Goal: Information Seeking & Learning: Learn about a topic

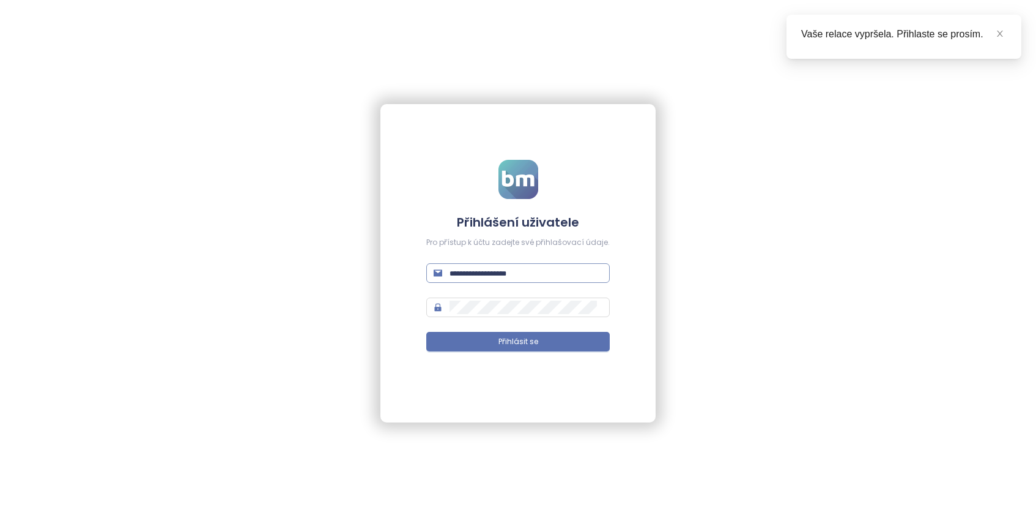
click at [467, 275] on input "text" at bounding box center [526, 272] width 153 height 13
type input "**********"
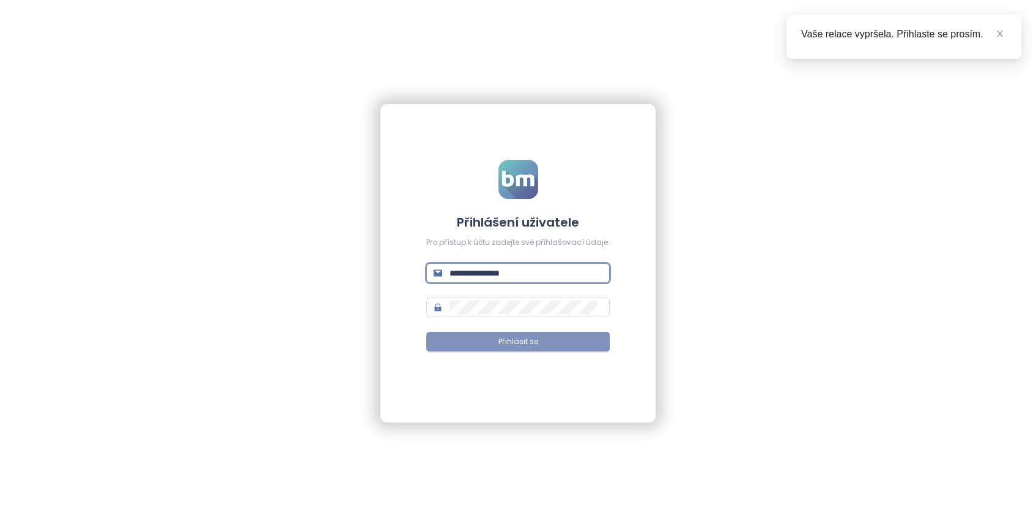
click at [522, 340] on span "Přihlásit se" at bounding box center [519, 342] width 40 height 12
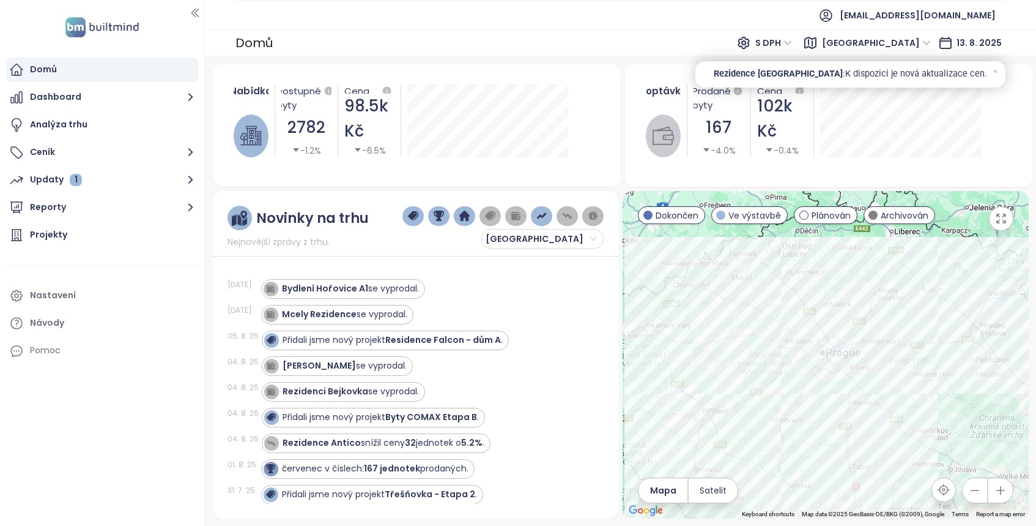
click at [998, 221] on icon "button" at bounding box center [1001, 218] width 12 height 12
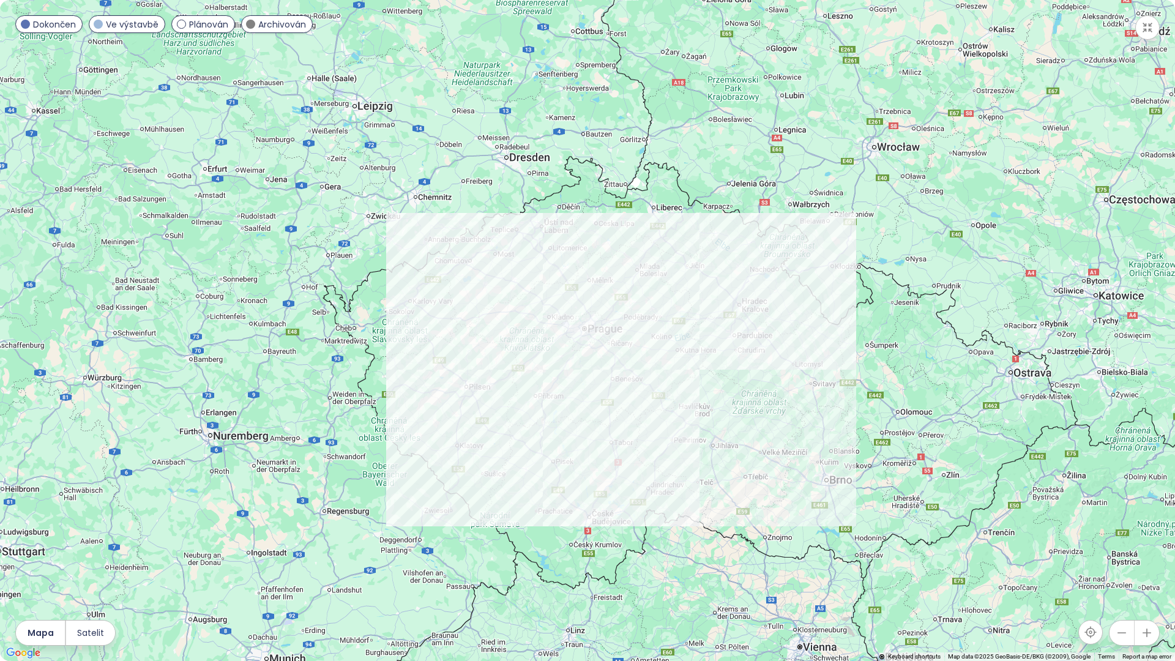
click at [180, 26] on span at bounding box center [181, 24] width 9 height 9
click at [248, 25] on span at bounding box center [250, 24] width 9 height 9
click at [103, 23] on div "Ve výstavbě" at bounding box center [127, 24] width 77 height 18
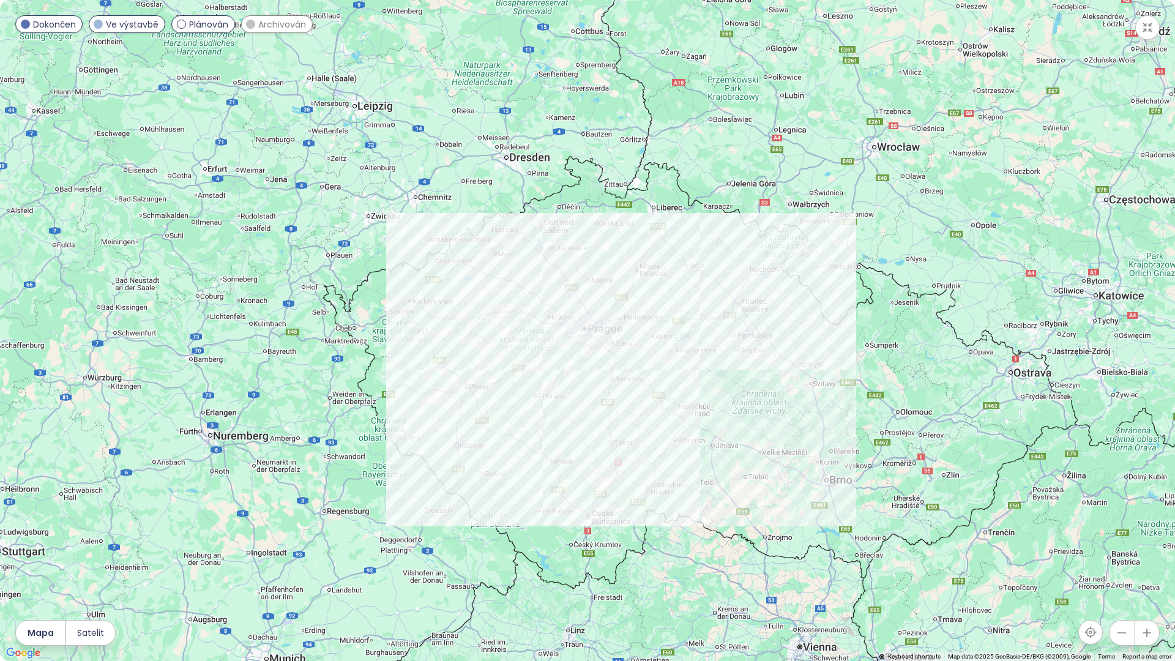
click at [26, 23] on span at bounding box center [25, 24] width 9 height 9
click at [1036, 525] on icon "button" at bounding box center [1146, 632] width 12 height 12
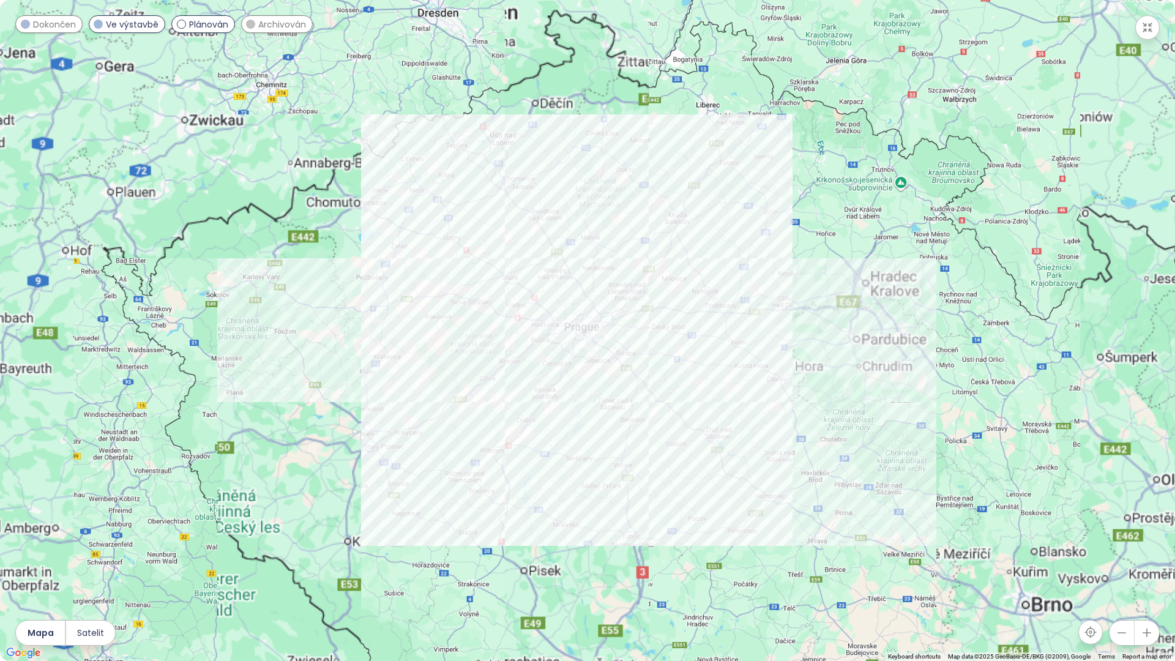
click at [1036, 525] on icon "button" at bounding box center [1146, 632] width 12 height 12
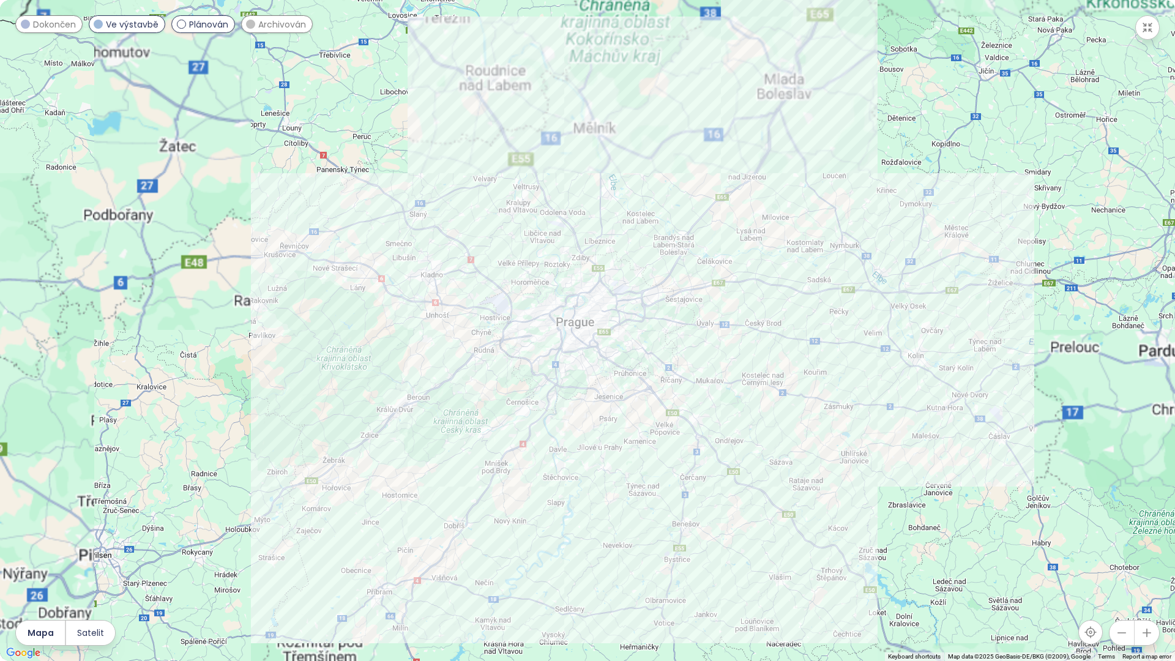
click at [1036, 525] on icon "button" at bounding box center [1146, 632] width 12 height 12
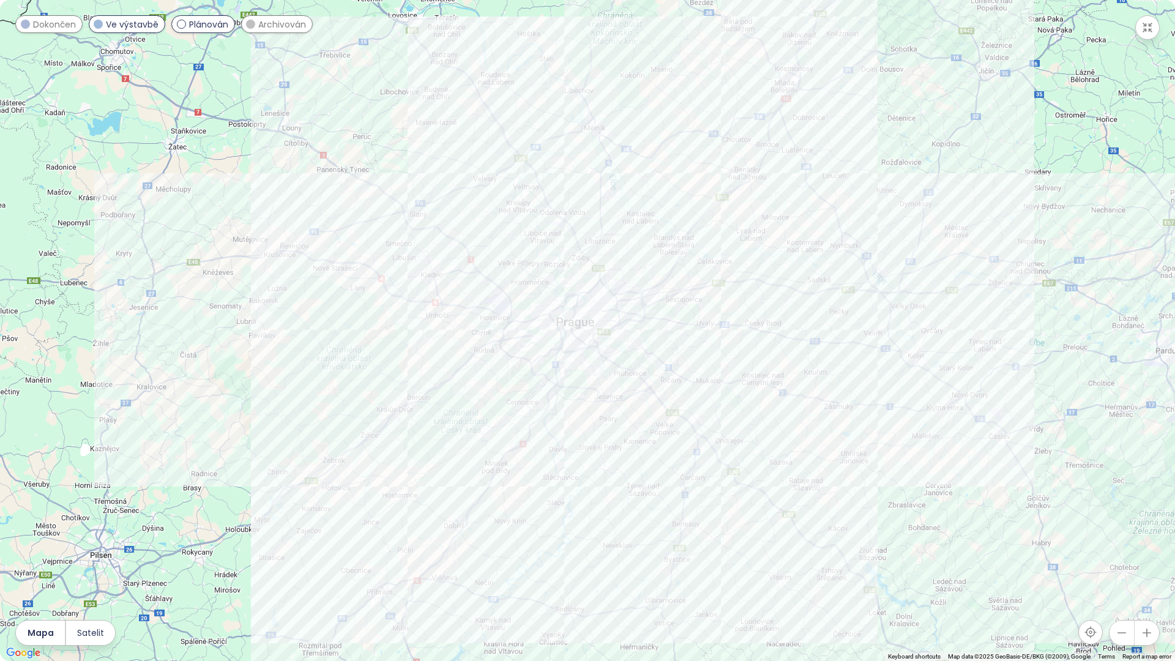
click at [1036, 525] on icon "button" at bounding box center [1146, 632] width 12 height 12
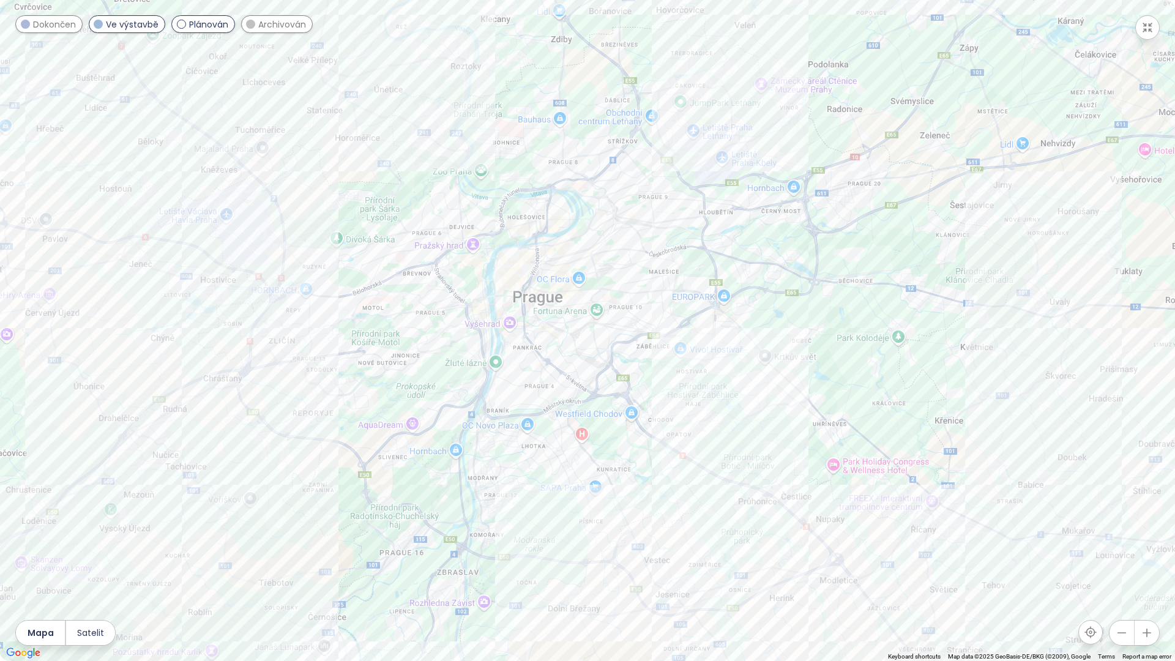
click at [1036, 26] on icon "button" at bounding box center [1147, 27] width 9 height 9
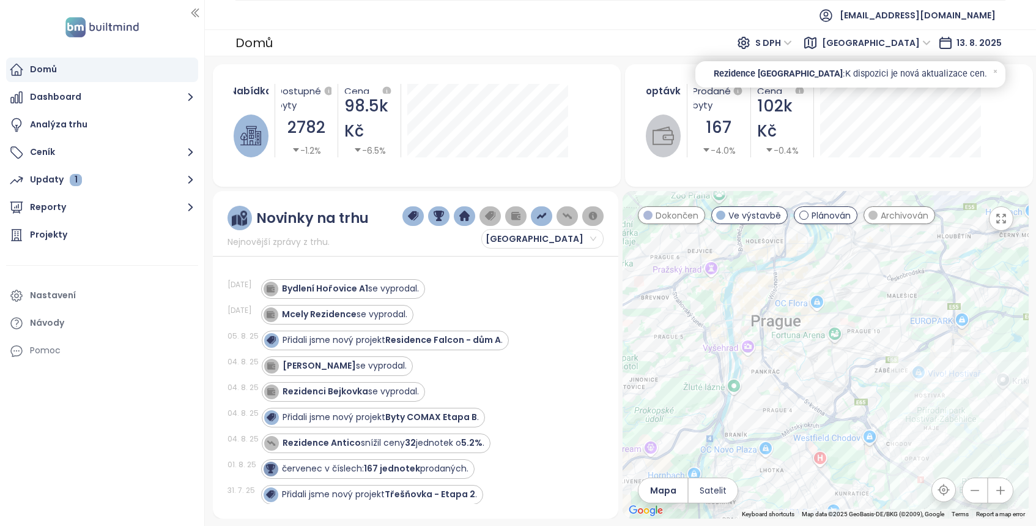
click at [928, 40] on span "Středočeský kraj" at bounding box center [876, 43] width 109 height 18
click at [869, 87] on div "Praha" at bounding box center [904, 86] width 98 height 13
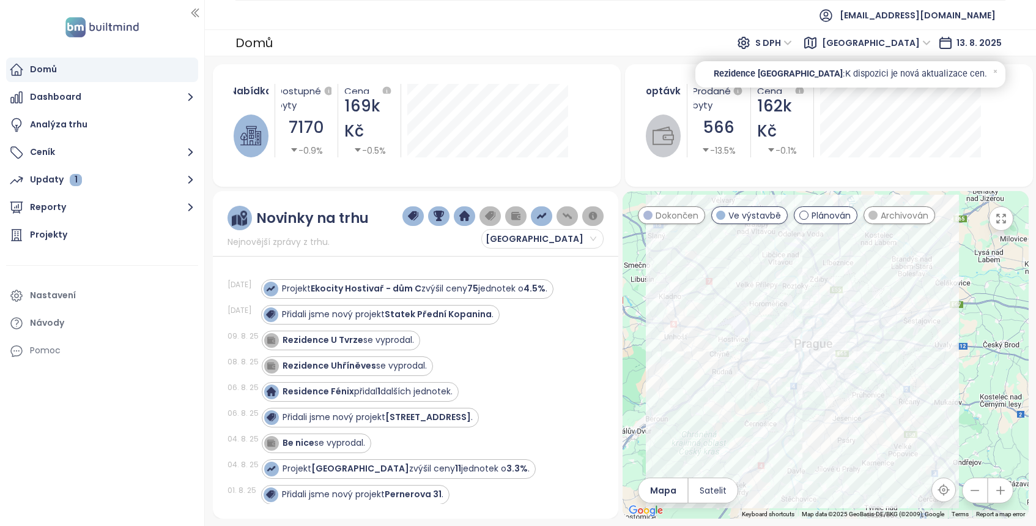
click at [1001, 221] on icon "button" at bounding box center [1001, 218] width 12 height 12
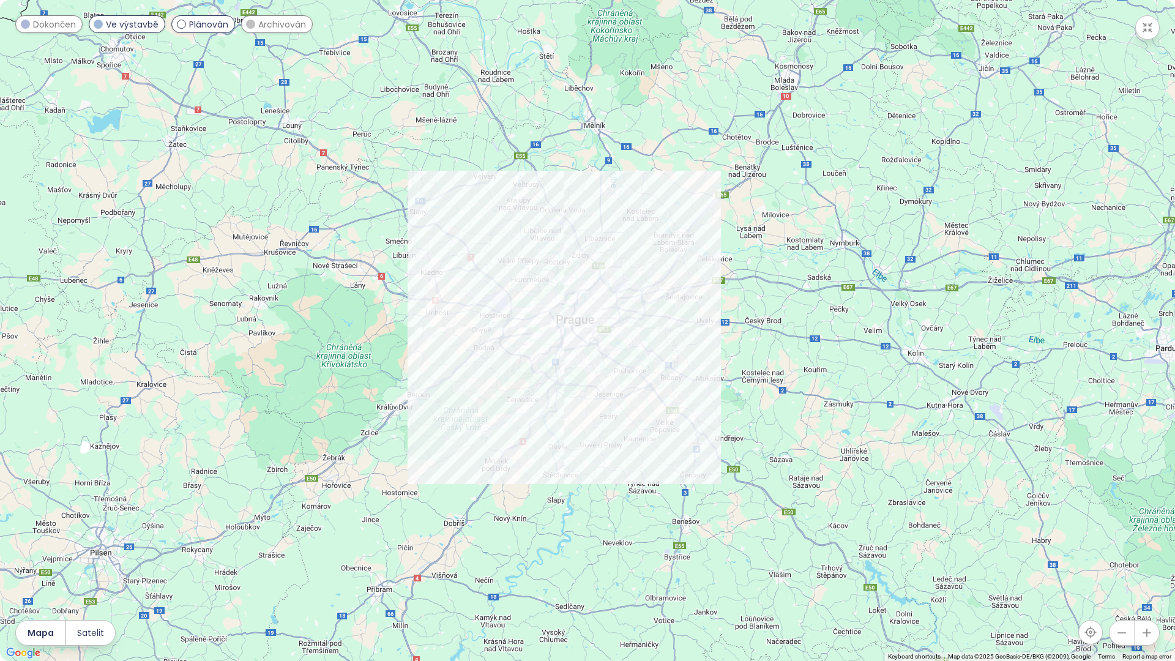
click at [1036, 525] on icon "button" at bounding box center [1147, 633] width 8 height 8
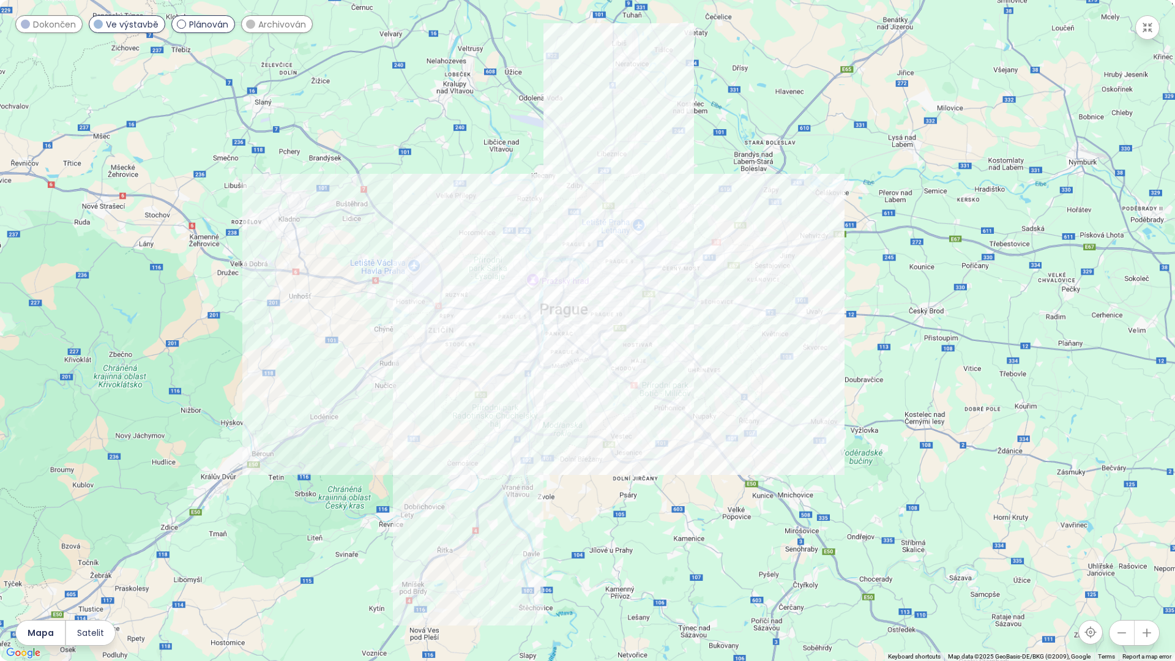
click at [1036, 525] on icon "button" at bounding box center [1147, 633] width 8 height 8
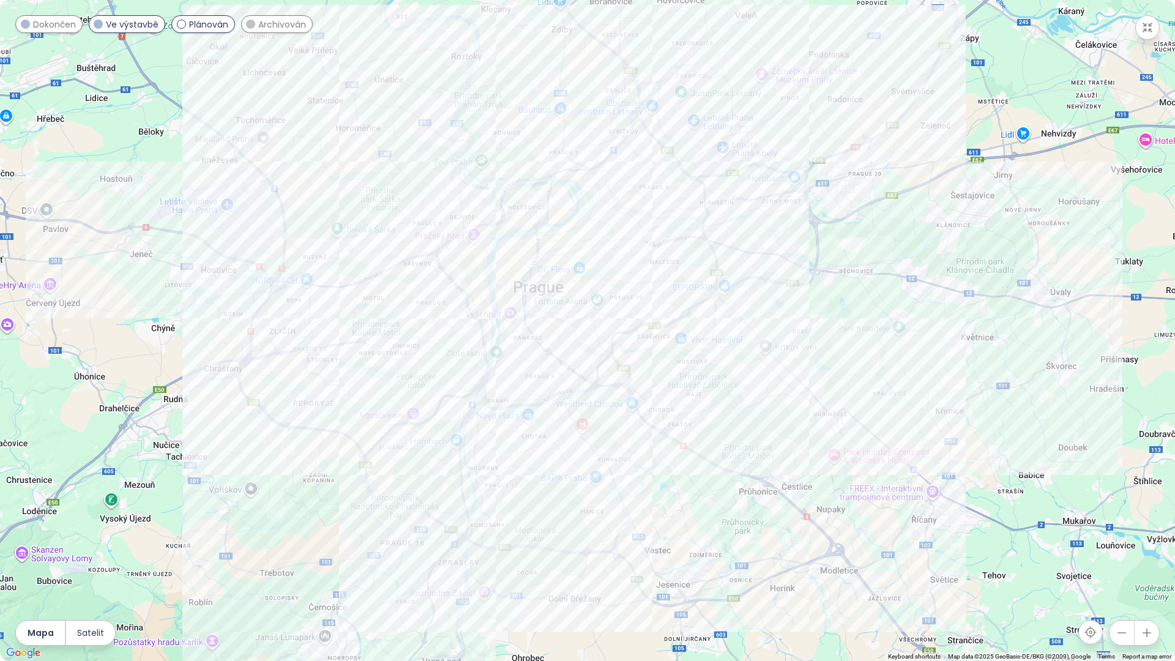
click at [1036, 525] on icon "button" at bounding box center [1147, 633] width 8 height 8
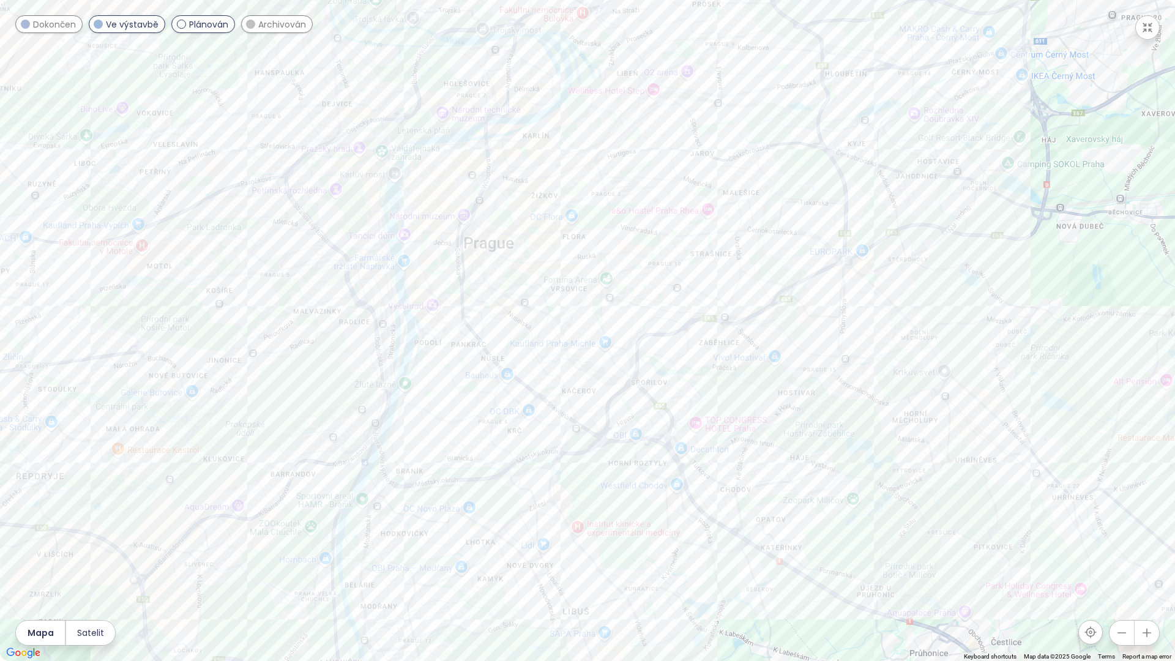
click at [1036, 525] on icon "button" at bounding box center [1147, 633] width 8 height 8
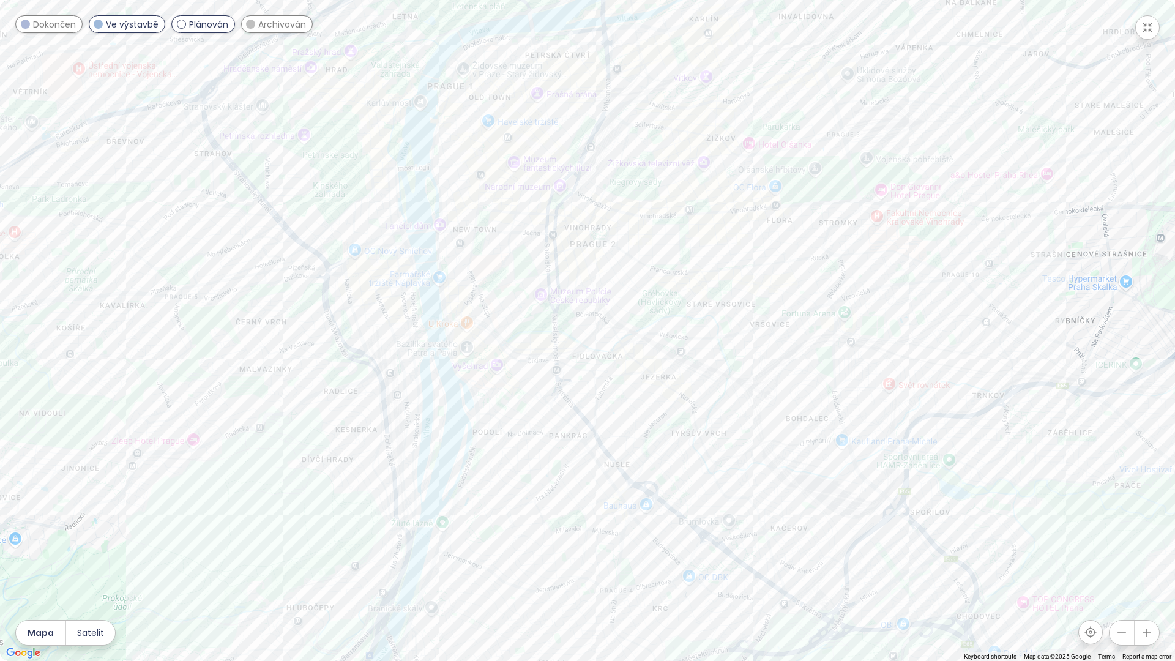
drag, startPoint x: 256, startPoint y: 381, endPoint x: 478, endPoint y: 458, distance: 234.5
click at [478, 458] on div at bounding box center [587, 330] width 1175 height 661
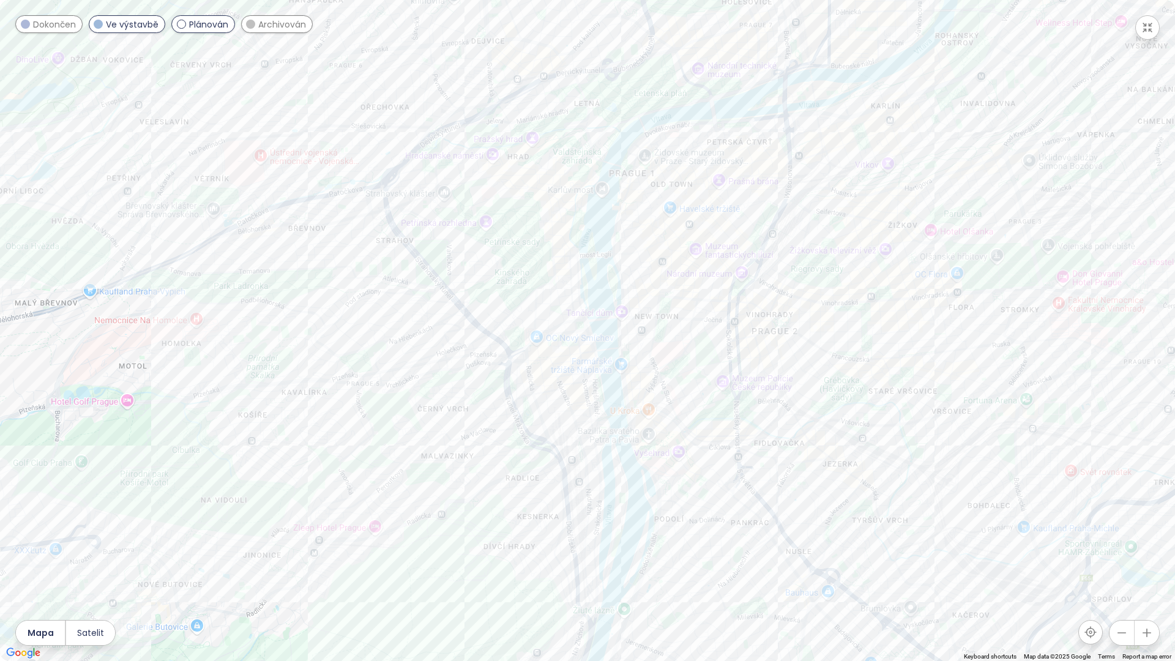
drag, startPoint x: 465, startPoint y: 279, endPoint x: 653, endPoint y: 366, distance: 207.7
click at [653, 366] on div at bounding box center [587, 330] width 1175 height 661
click at [24, 23] on span at bounding box center [25, 24] width 9 height 9
click at [253, 23] on span at bounding box center [250, 24] width 9 height 9
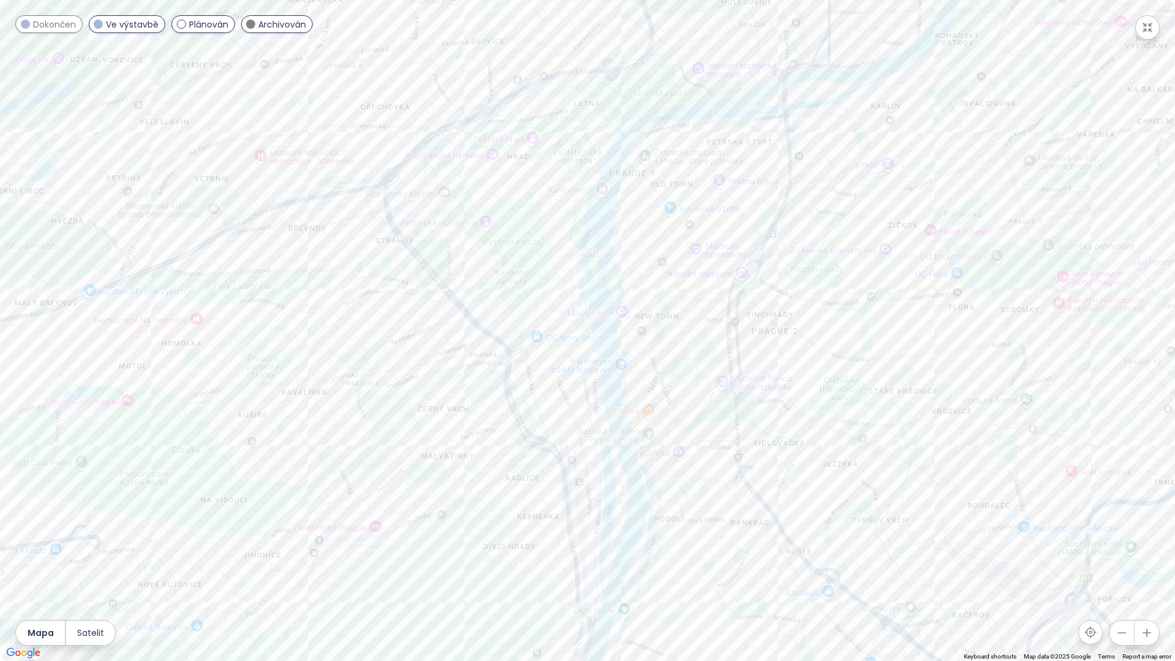
click at [253, 23] on span at bounding box center [250, 24] width 9 height 9
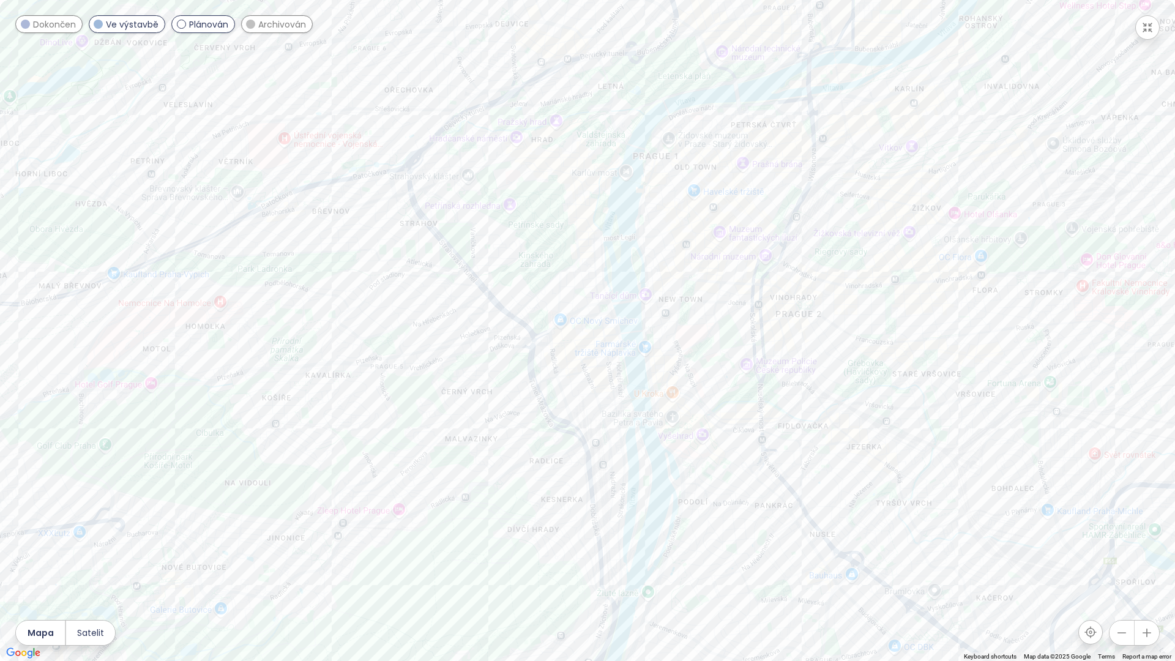
drag, startPoint x: 428, startPoint y: 386, endPoint x: 453, endPoint y: 369, distance: 30.9
click at [453, 369] on div at bounding box center [587, 330] width 1175 height 661
click at [538, 270] on div at bounding box center [587, 330] width 1175 height 661
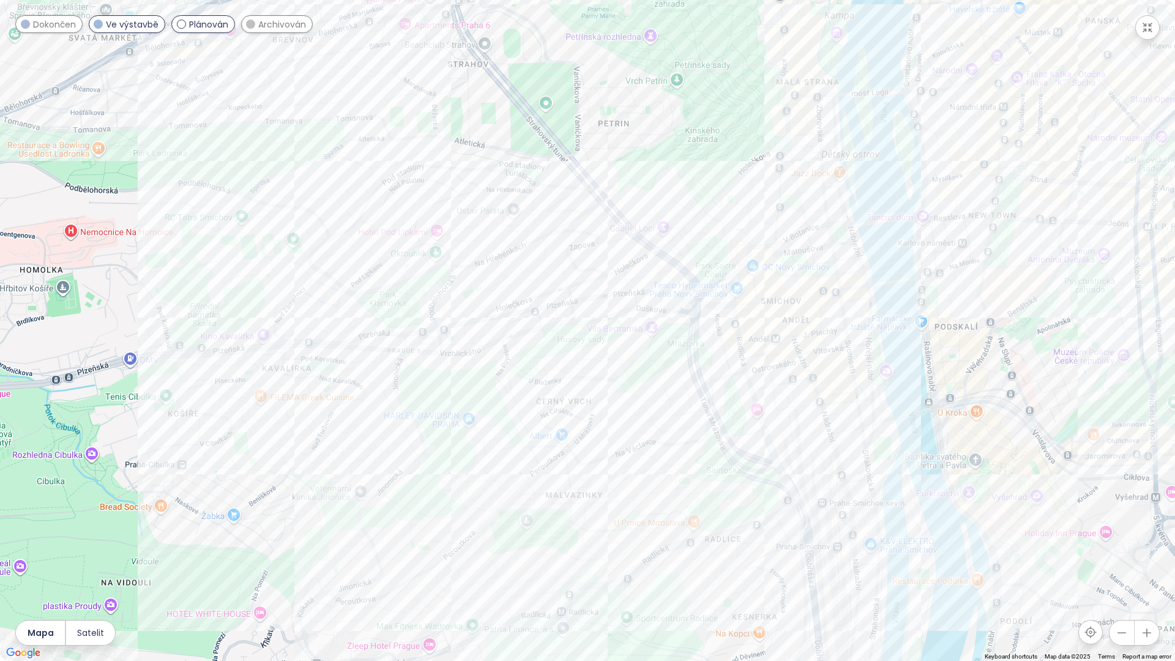
drag, startPoint x: 472, startPoint y: 293, endPoint x: 649, endPoint y: 180, distance: 210.4
click at [649, 180] on div at bounding box center [587, 330] width 1175 height 661
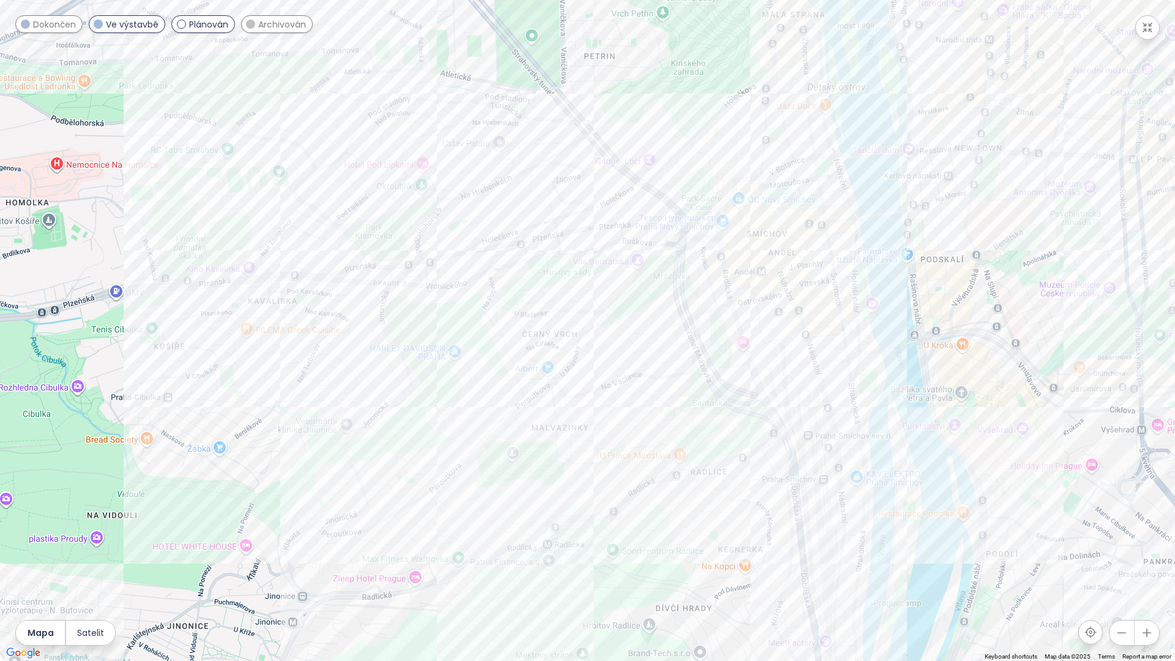
drag, startPoint x: 434, startPoint y: 434, endPoint x: 422, endPoint y: 363, distance: 72.0
click at [422, 363] on div at bounding box center [587, 330] width 1175 height 661
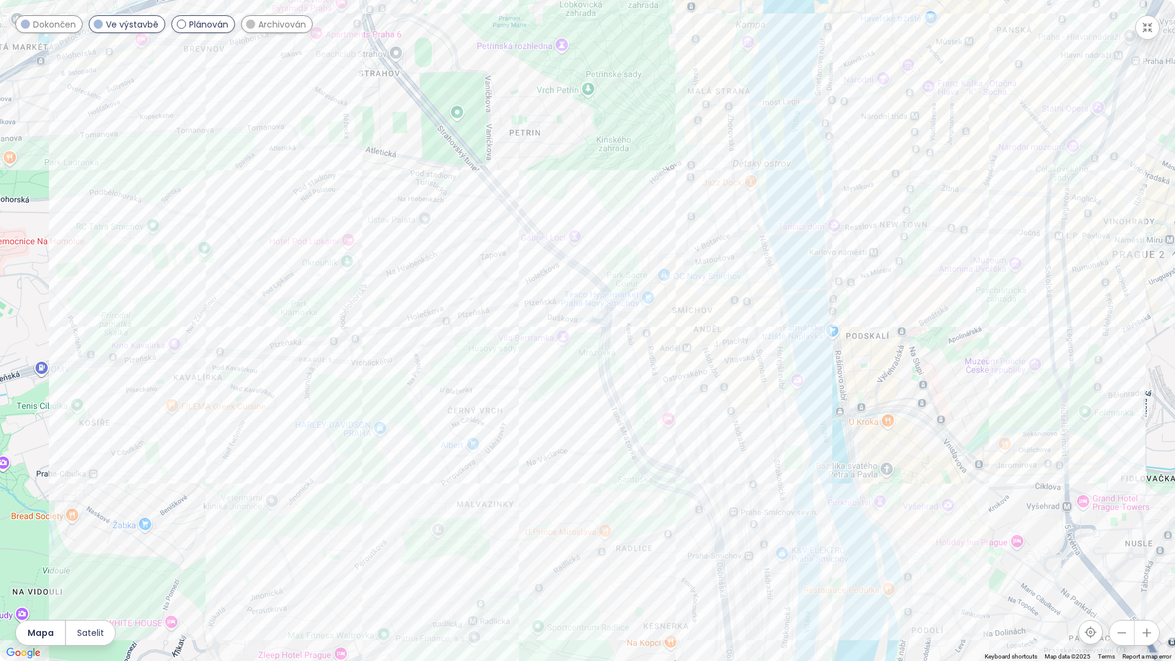
drag, startPoint x: 498, startPoint y: 380, endPoint x: 423, endPoint y: 457, distance: 107.3
click at [423, 457] on div at bounding box center [587, 330] width 1175 height 661
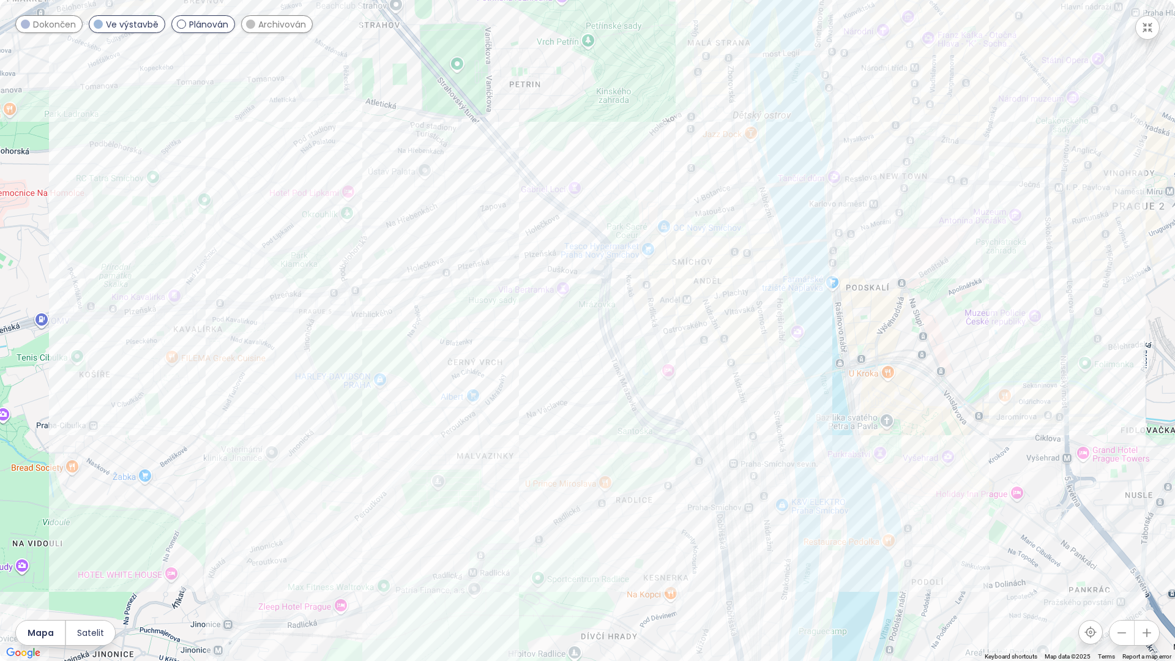
drag, startPoint x: 623, startPoint y: 417, endPoint x: 623, endPoint y: 368, distance: 49.6
click at [623, 368] on div at bounding box center [587, 330] width 1175 height 661
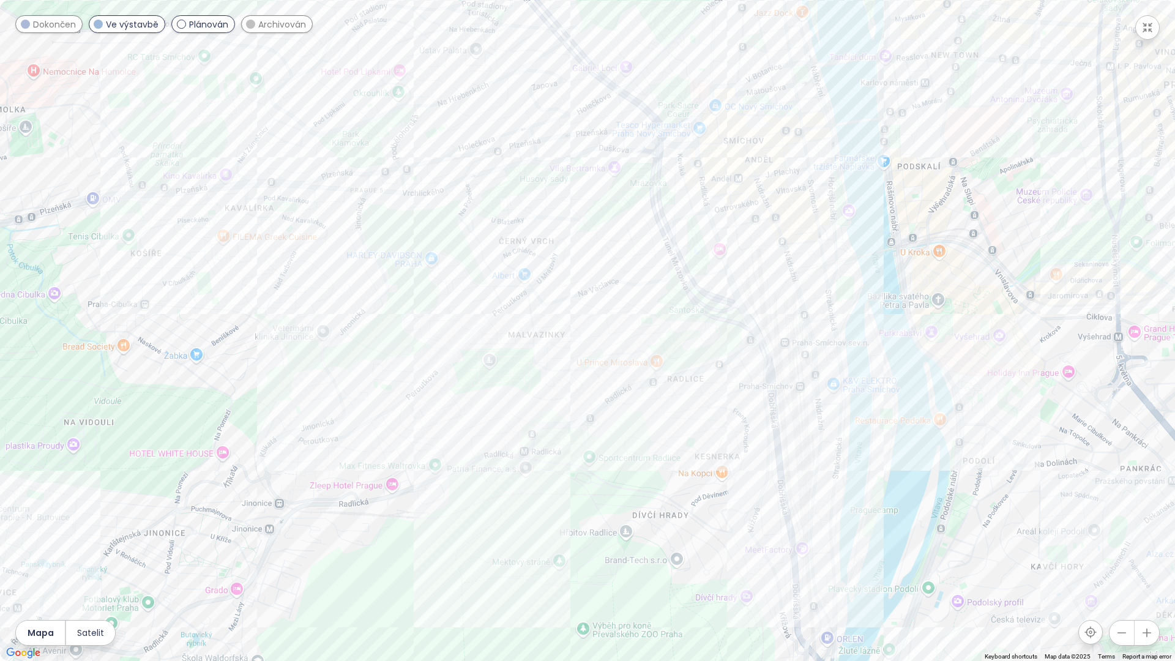
drag, startPoint x: 725, startPoint y: 393, endPoint x: 778, endPoint y: 266, distance: 137.1
click at [778, 266] on div at bounding box center [587, 330] width 1175 height 661
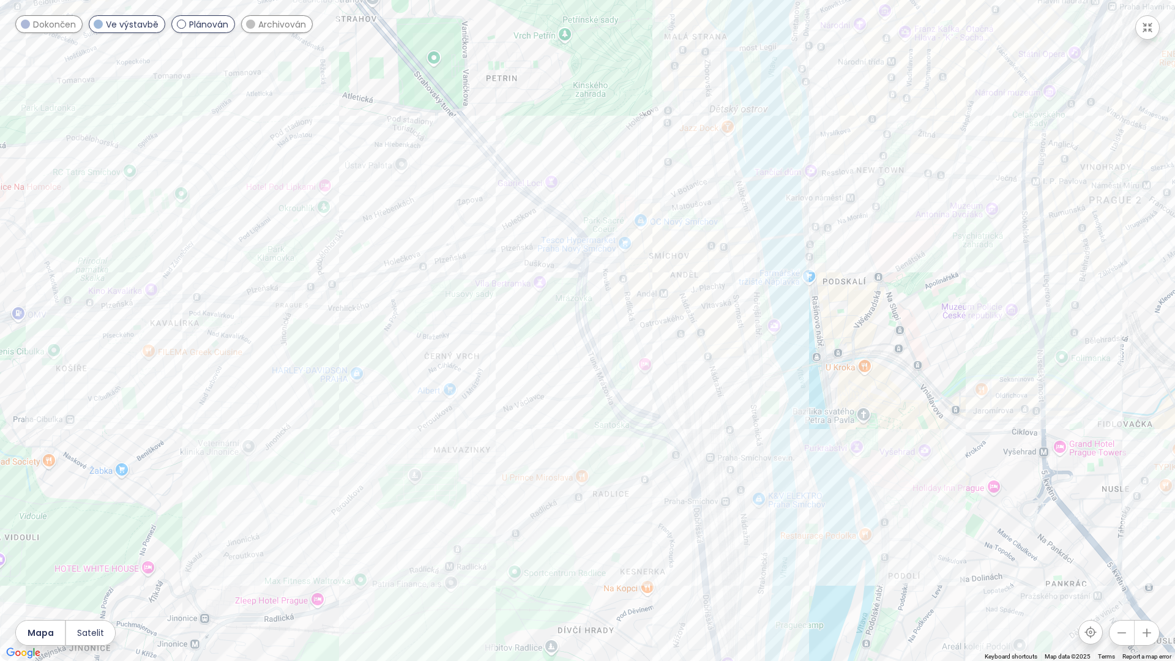
drag, startPoint x: 589, startPoint y: 317, endPoint x: 515, endPoint y: 429, distance: 134.6
click at [515, 429] on div at bounding box center [587, 330] width 1175 height 661
click at [316, 134] on div "Hřebenky" at bounding box center [587, 330] width 1175 height 661
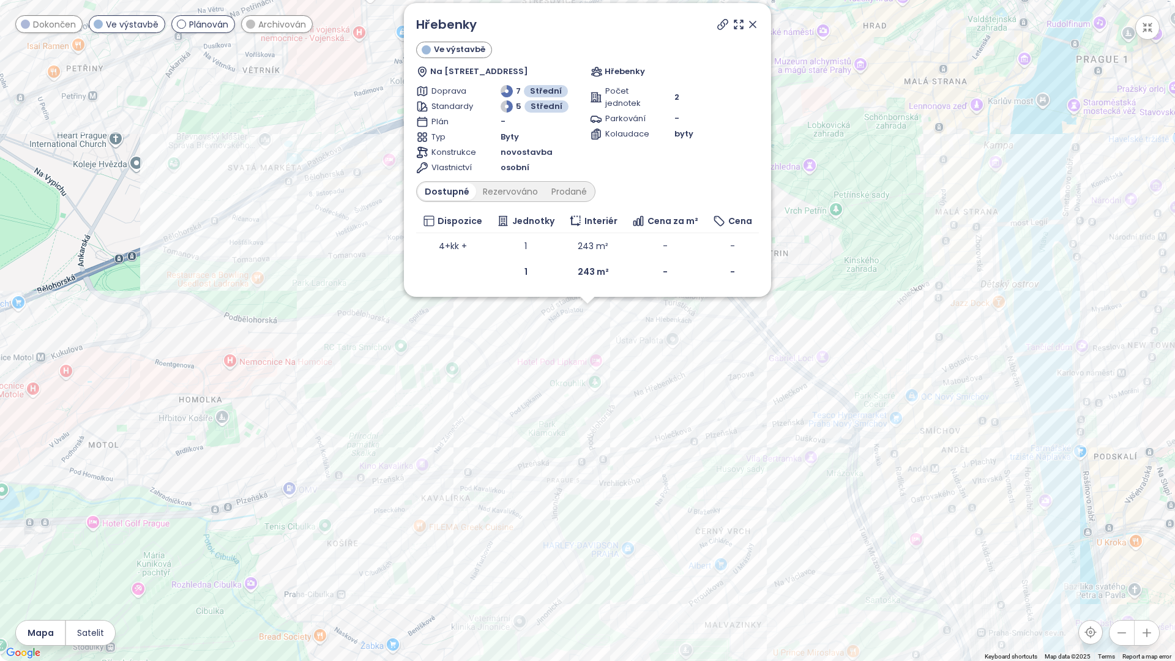
click at [753, 23] on icon at bounding box center [752, 24] width 6 height 6
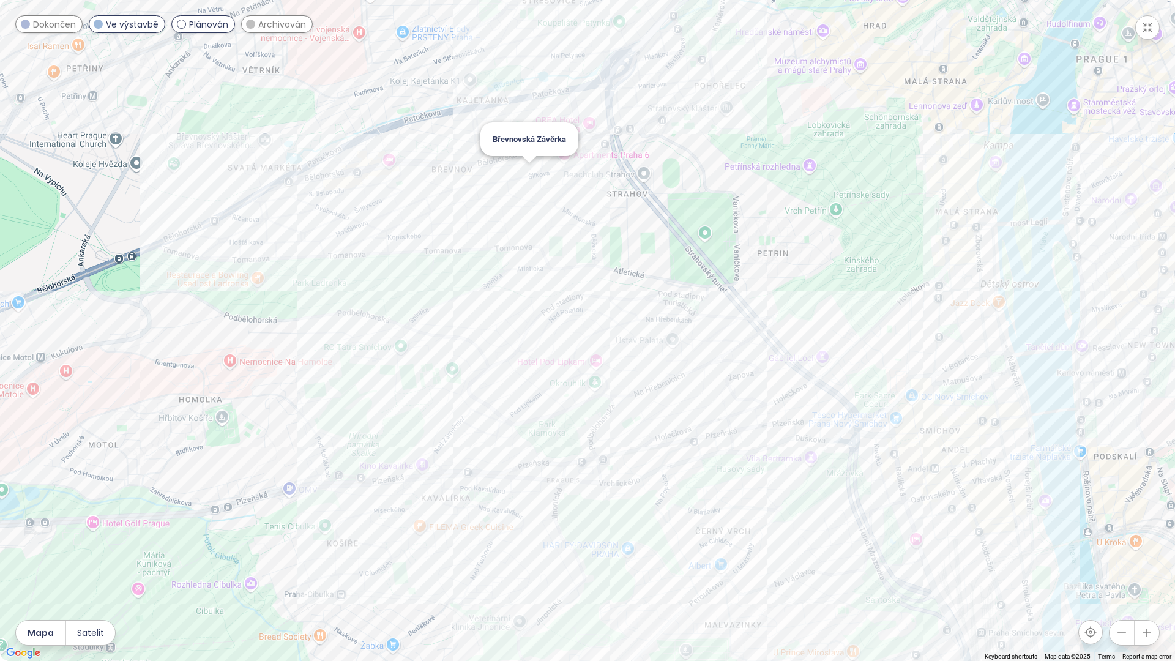
click at [528, 174] on div "Břevnovská Závěrka" at bounding box center [587, 330] width 1175 height 661
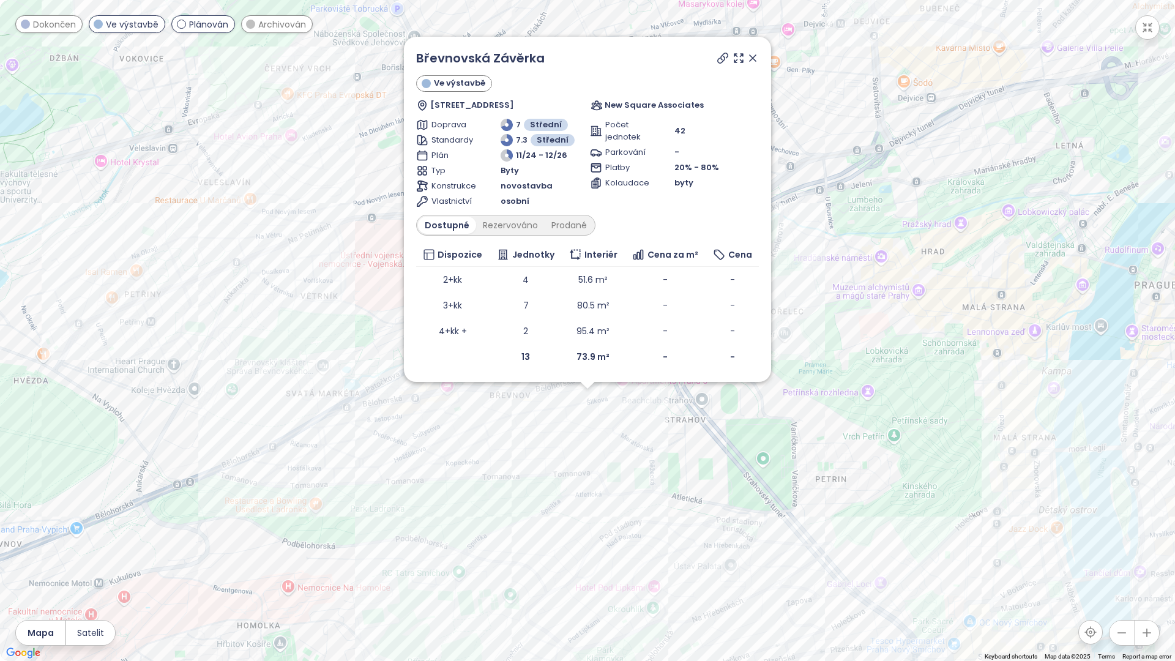
click at [755, 54] on icon at bounding box center [752, 58] width 12 height 12
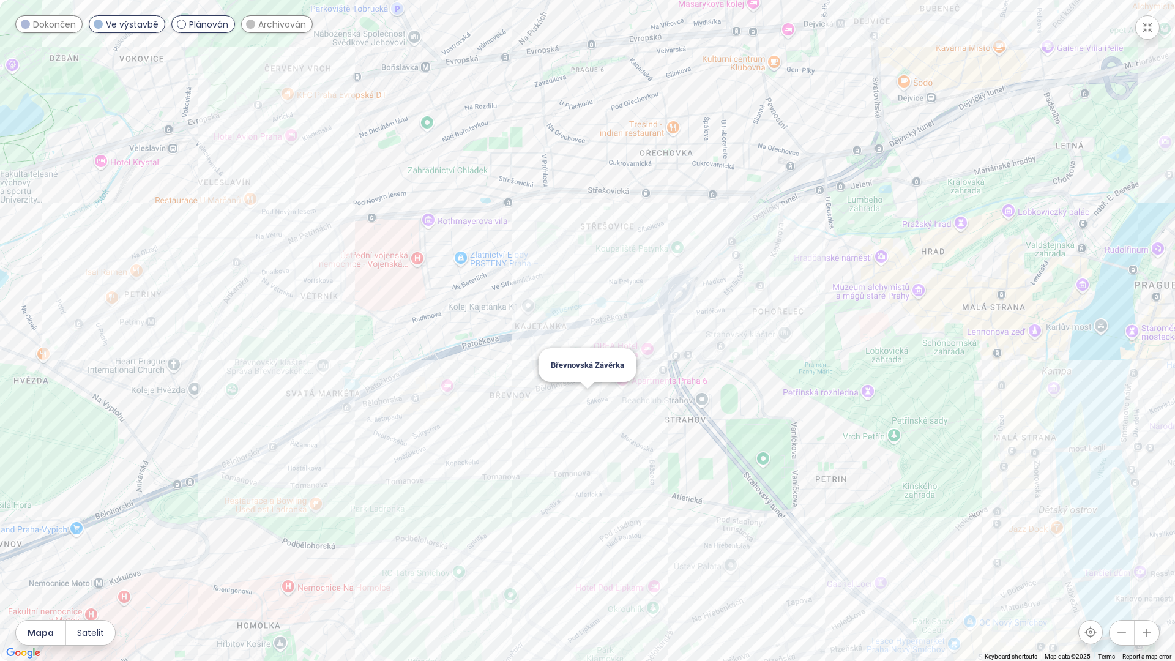
click at [590, 399] on div "Břevnovská Závěrka" at bounding box center [587, 330] width 1175 height 661
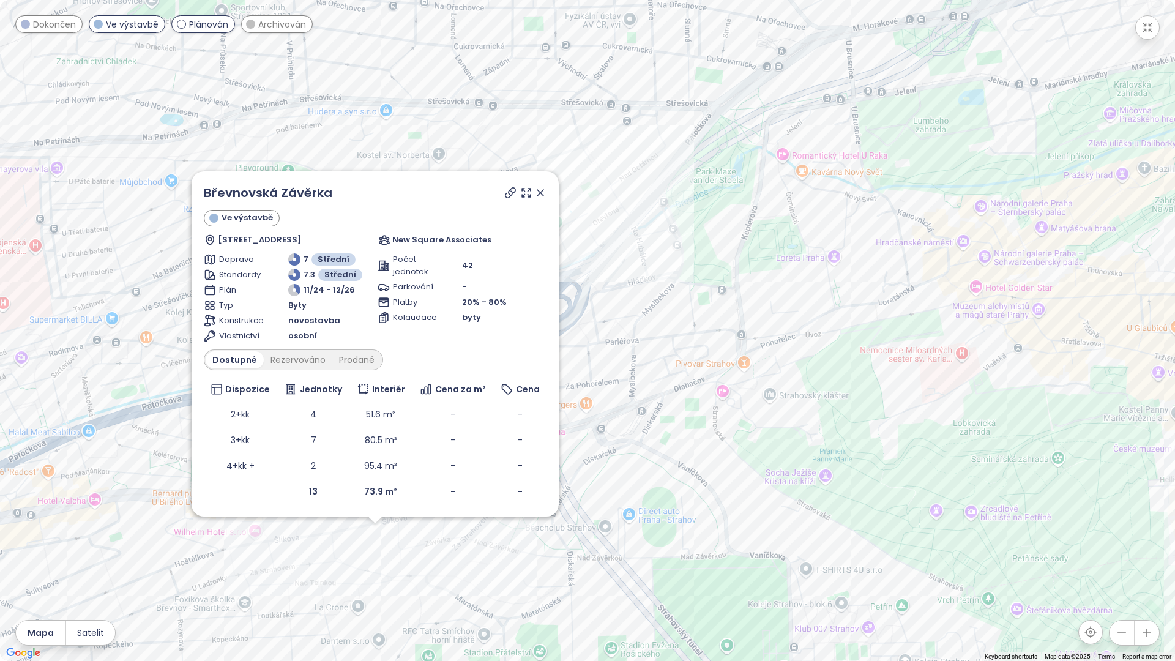
click at [542, 192] on icon at bounding box center [540, 193] width 12 height 12
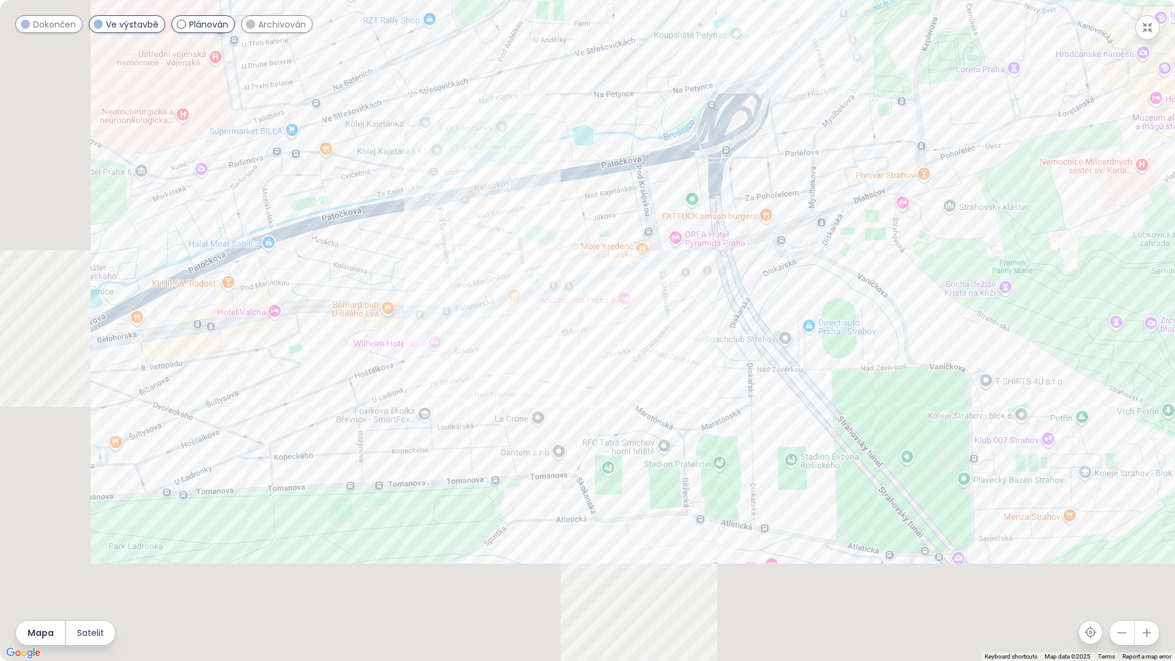
drag, startPoint x: 518, startPoint y: 385, endPoint x: 697, endPoint y: 193, distance: 262.7
click at [699, 192] on div at bounding box center [587, 330] width 1175 height 661
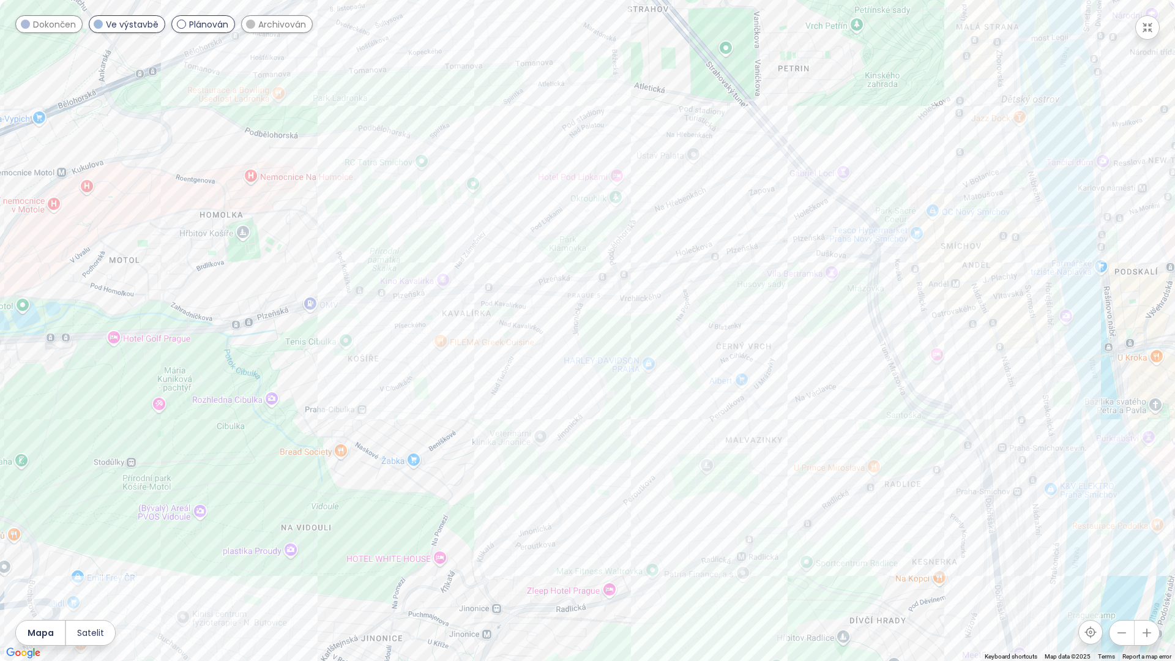
drag, startPoint x: 628, startPoint y: 395, endPoint x: 552, endPoint y: 116, distance: 288.9
click at [552, 116] on div at bounding box center [587, 330] width 1175 height 661
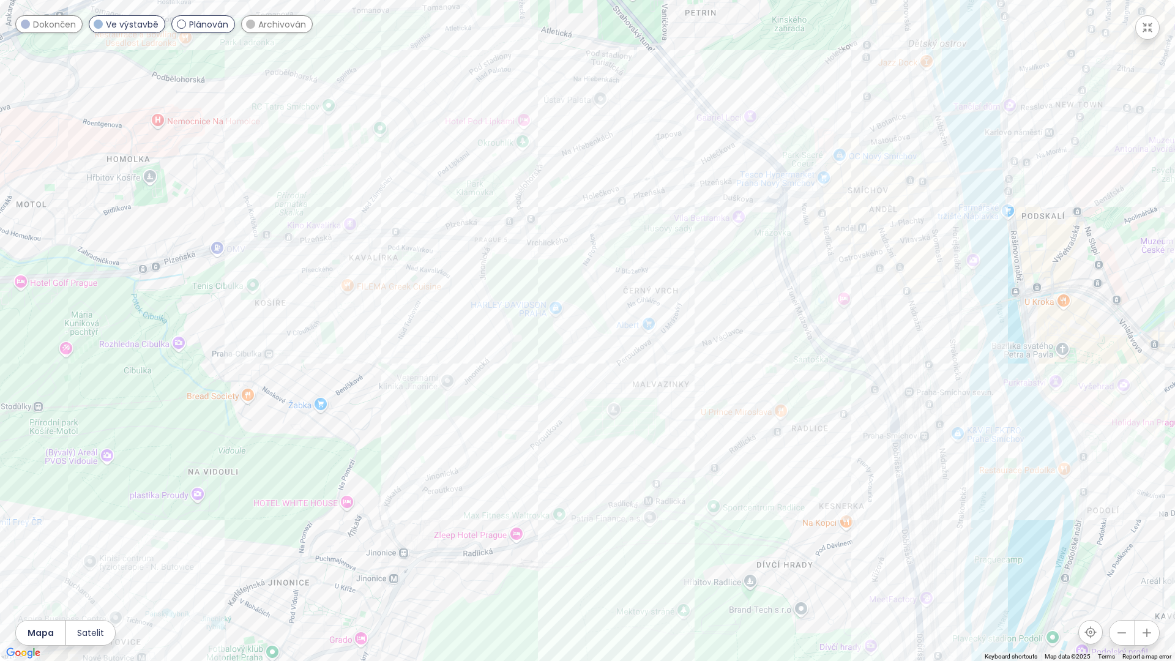
drag, startPoint x: 656, startPoint y: 315, endPoint x: 558, endPoint y: 262, distance: 112.0
click at [558, 260] on div at bounding box center [587, 330] width 1175 height 661
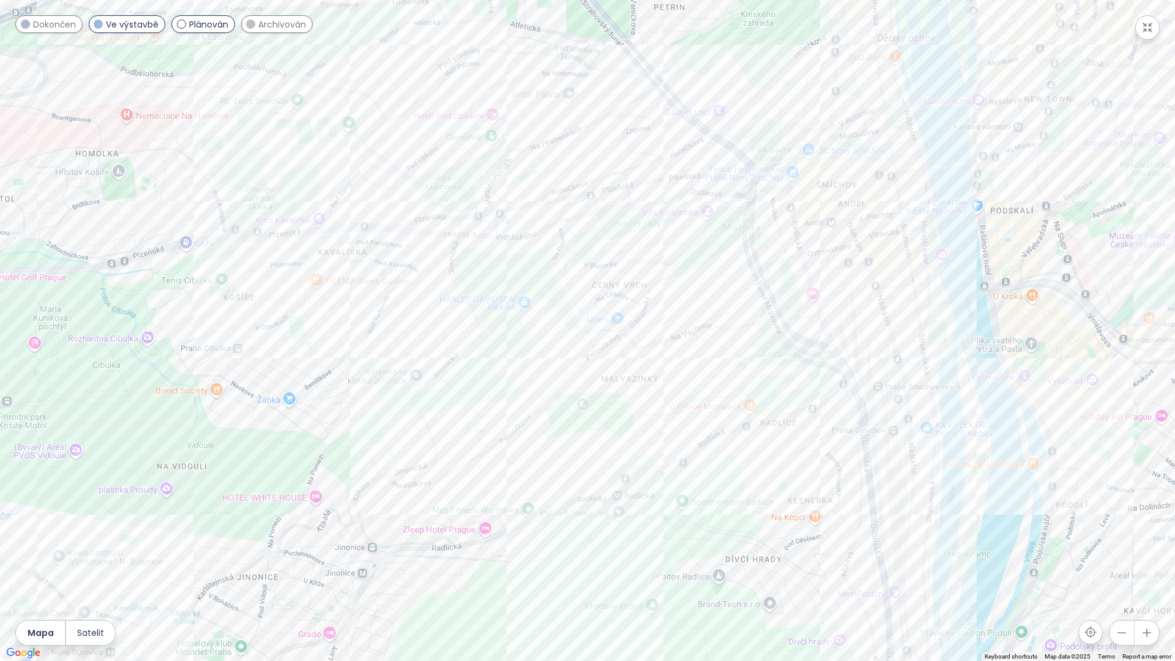
drag, startPoint x: 611, startPoint y: 301, endPoint x: 576, endPoint y: 295, distance: 36.0
click at [576, 295] on div at bounding box center [587, 330] width 1175 height 661
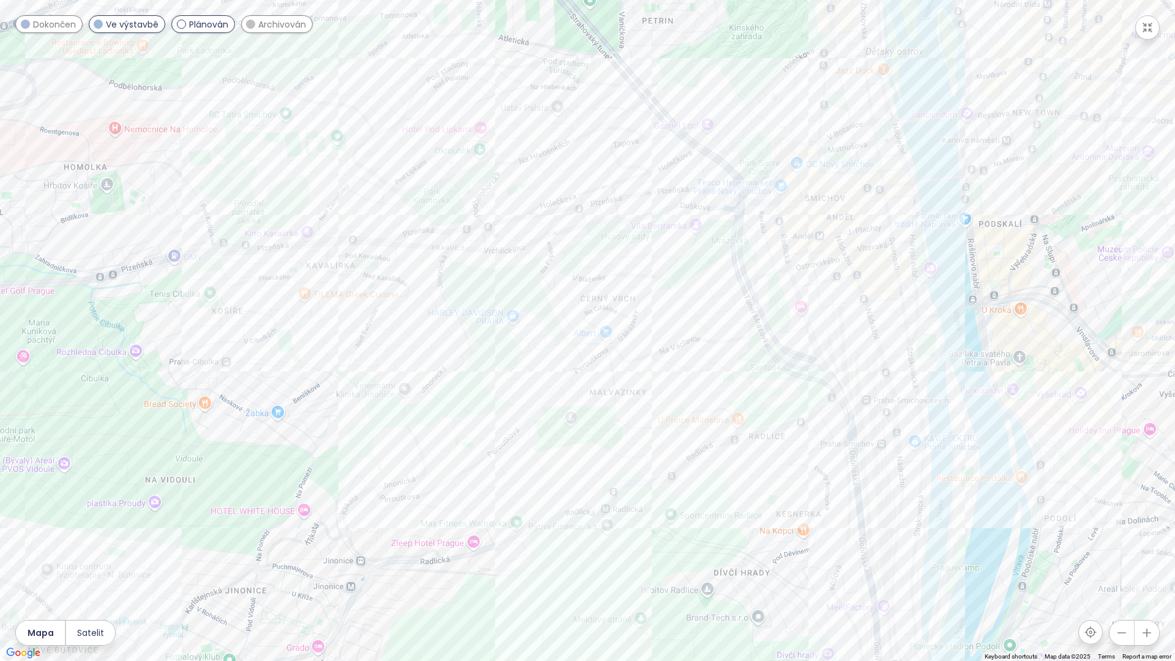
drag, startPoint x: 552, startPoint y: 319, endPoint x: 538, endPoint y: 335, distance: 20.8
click at [538, 335] on div at bounding box center [587, 330] width 1175 height 661
